Goal: Task Accomplishment & Management: Use online tool/utility

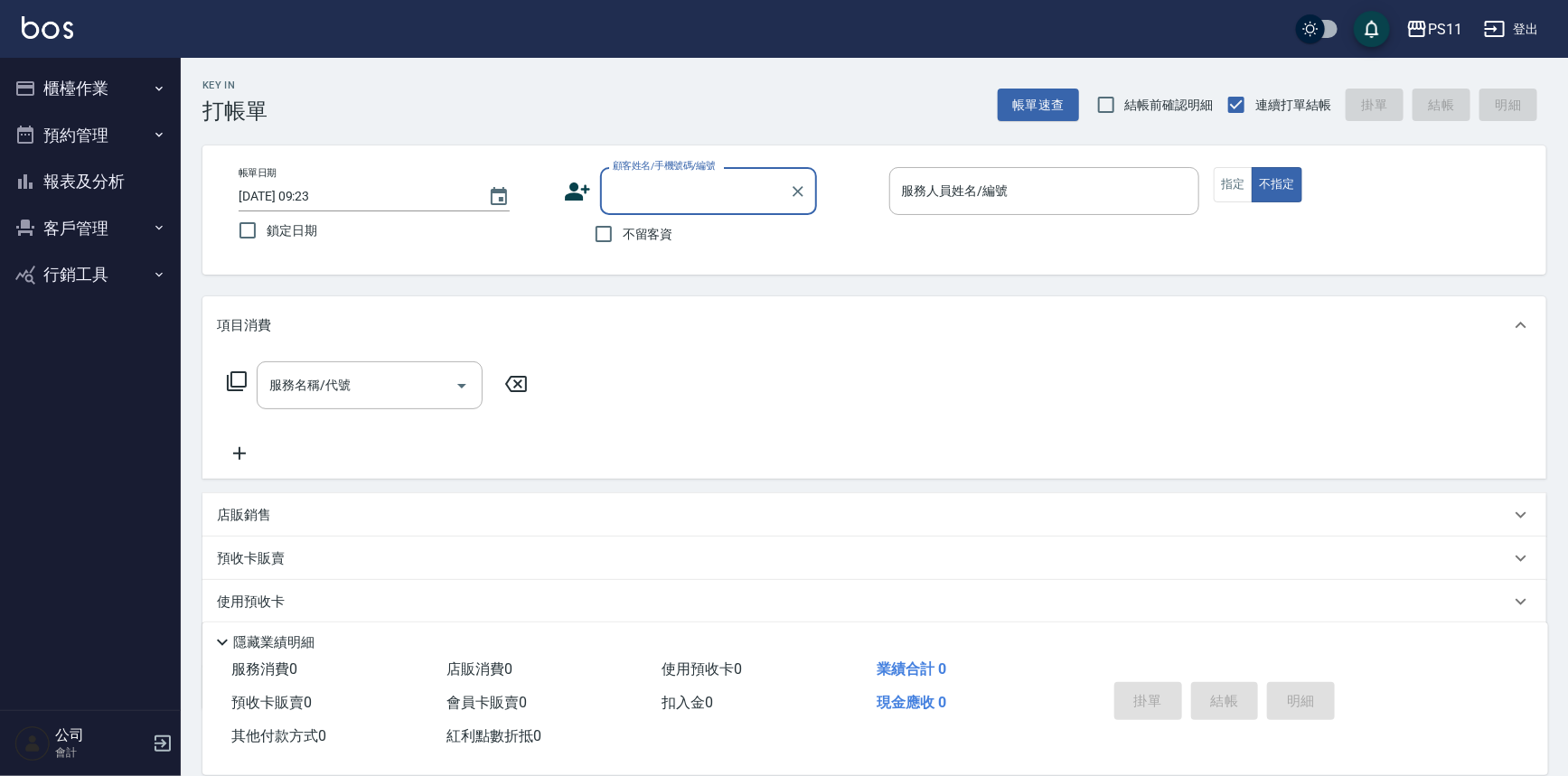
click at [100, 92] on button "櫃檯作業" at bounding box center [90, 88] width 166 height 47
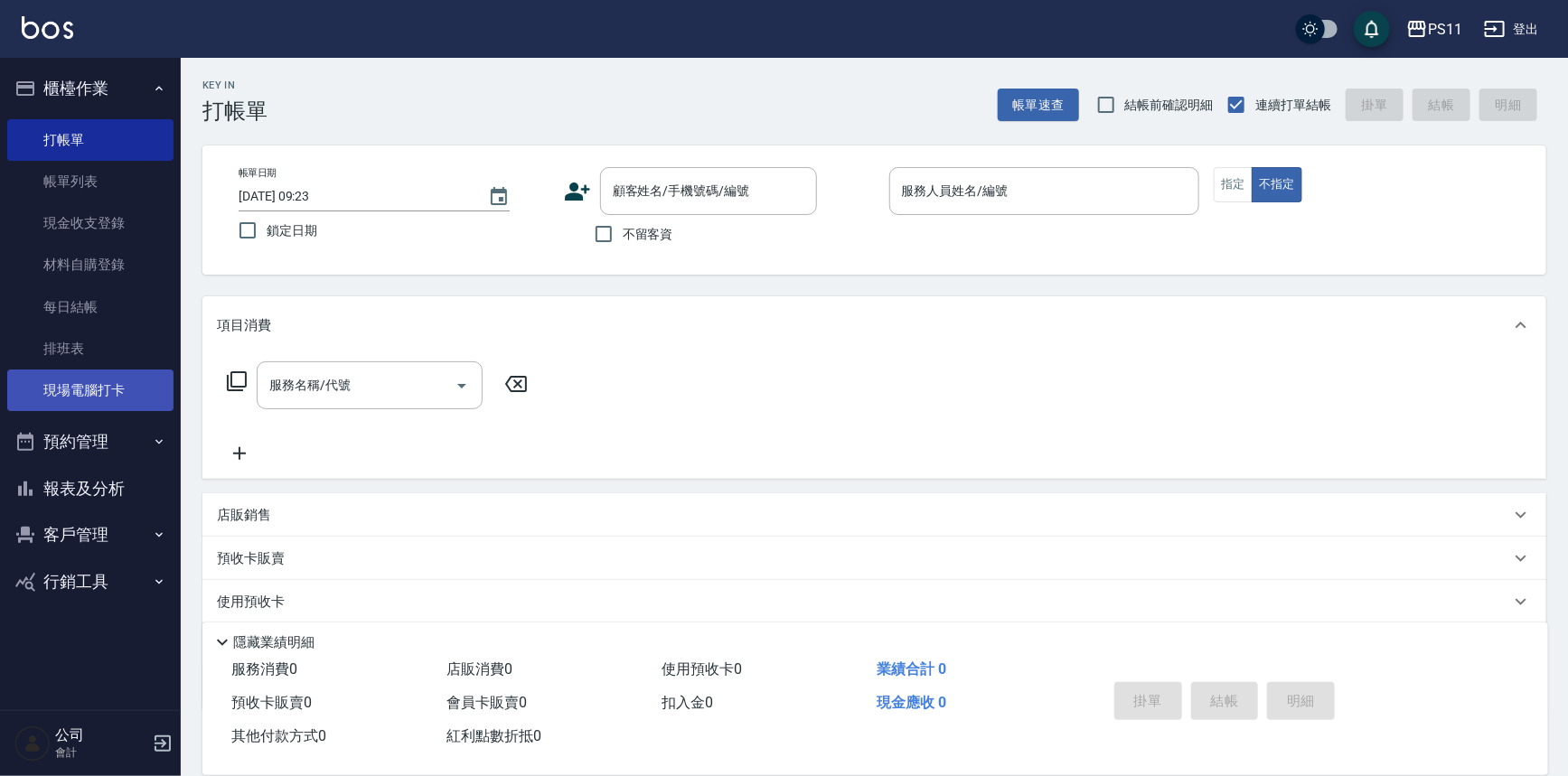
click at [102, 378] on link "現場電腦打卡" at bounding box center [90, 390] width 166 height 42
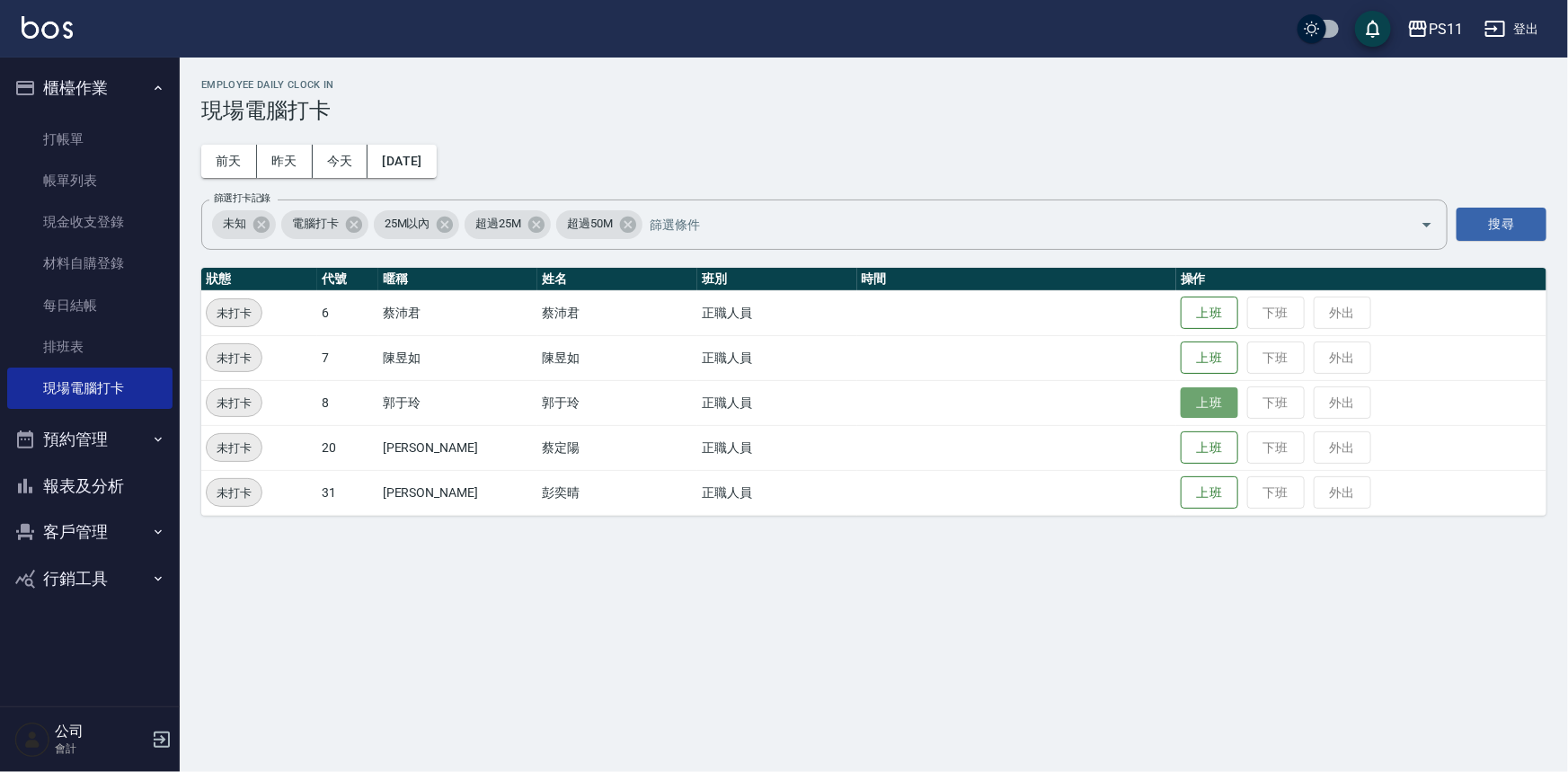
click at [1181, 389] on button "上班" at bounding box center [1209, 403] width 57 height 31
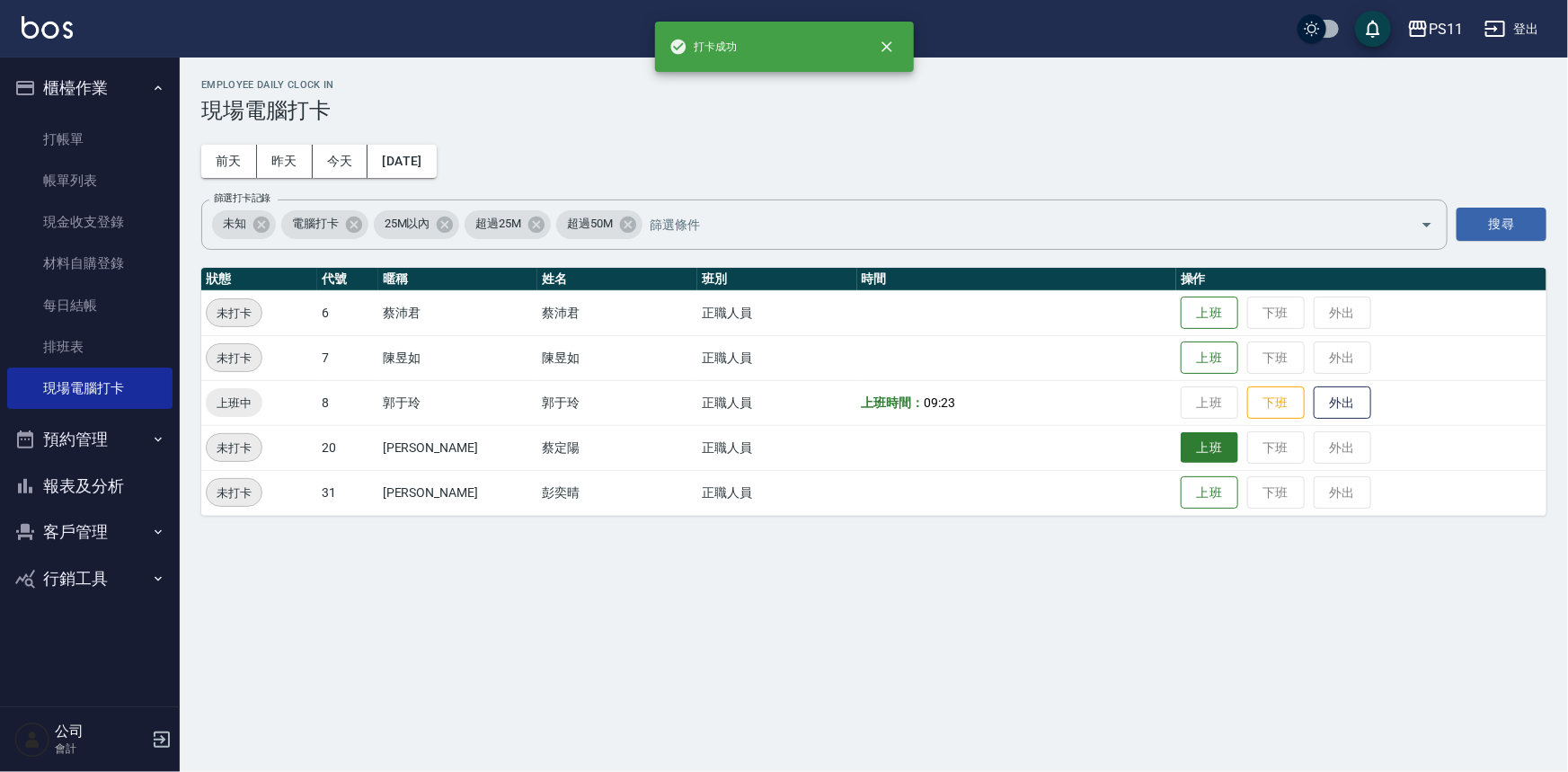
click at [1190, 442] on button "上班" at bounding box center [1209, 448] width 57 height 31
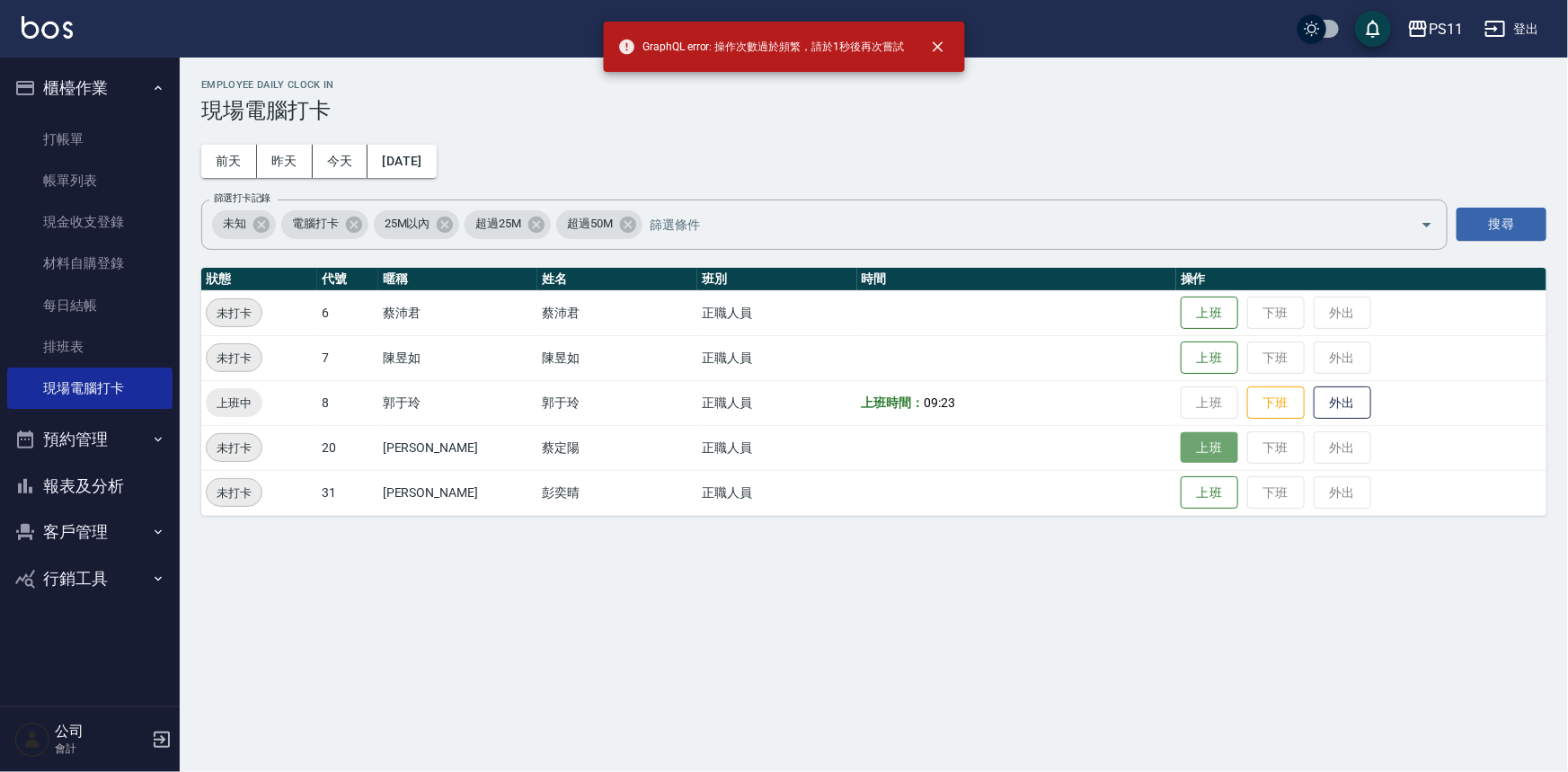
click at [1190, 453] on button "上班" at bounding box center [1209, 448] width 57 height 31
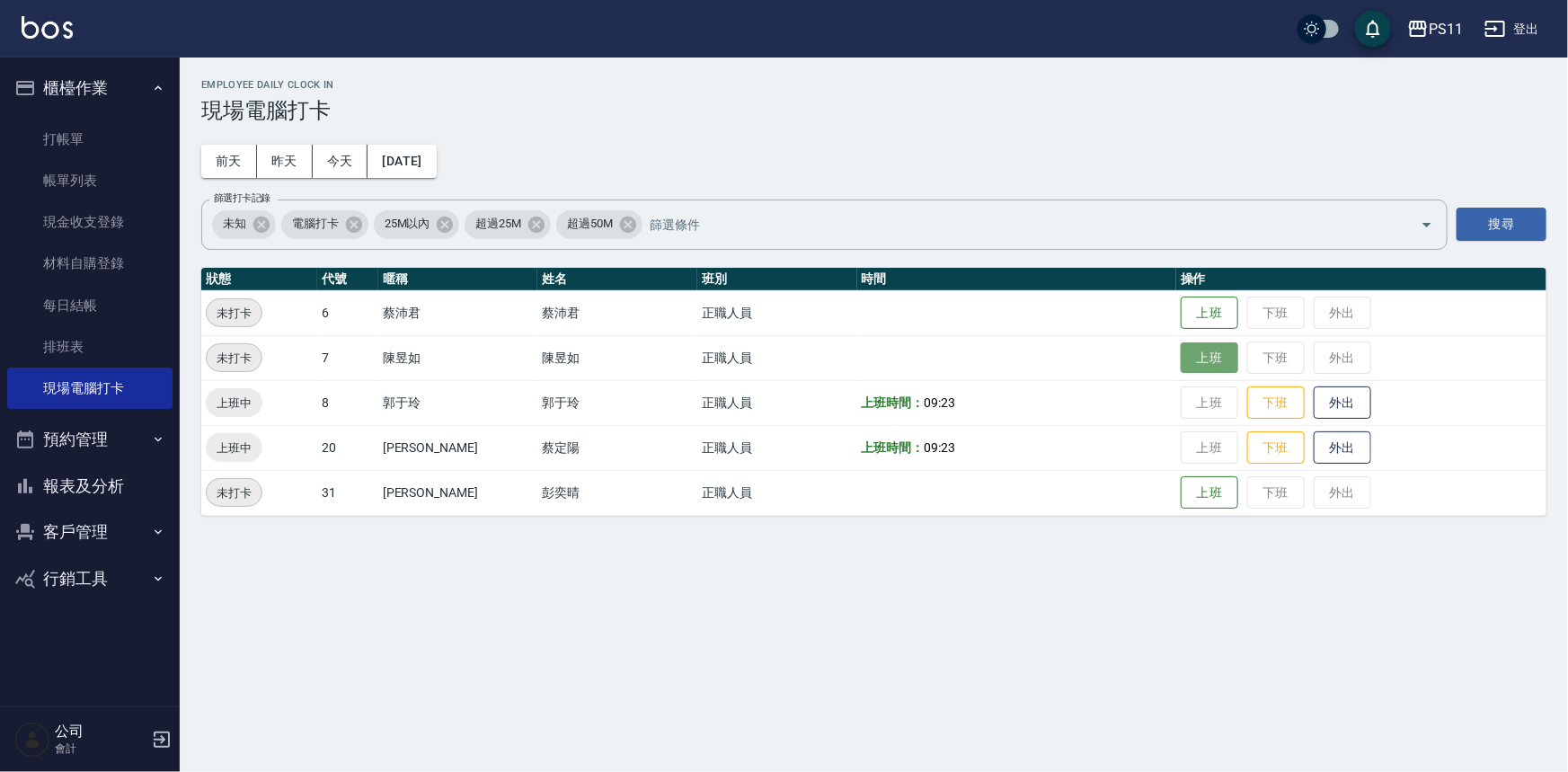
click at [1190, 364] on button "上班" at bounding box center [1209, 358] width 57 height 31
click at [1197, 495] on button "上班" at bounding box center [1209, 493] width 57 height 31
